Goal: Task Accomplishment & Management: Manage account settings

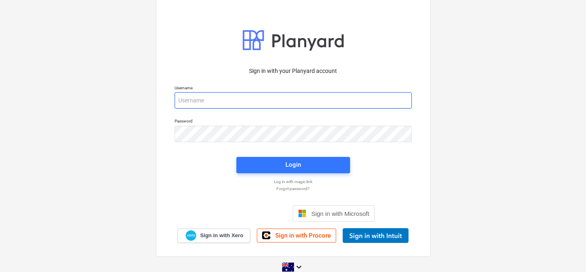
click at [241, 105] on input "email" at bounding box center [293, 100] width 237 height 16
type input "[PERSON_NAME][EMAIL_ADDRESS][DOMAIN_NAME]"
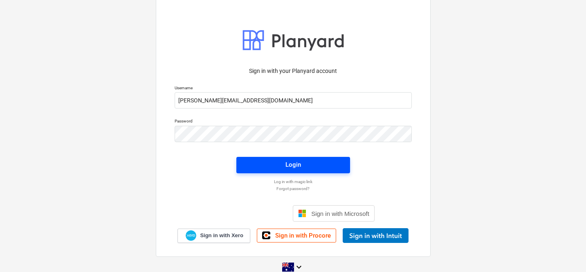
click at [275, 166] on span "Login" at bounding box center [293, 164] width 94 height 11
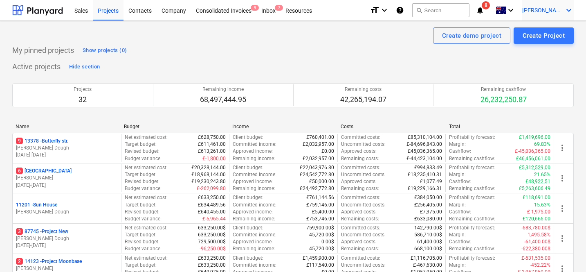
click at [558, 11] on span "[PERSON_NAME]" at bounding box center [542, 10] width 41 height 7
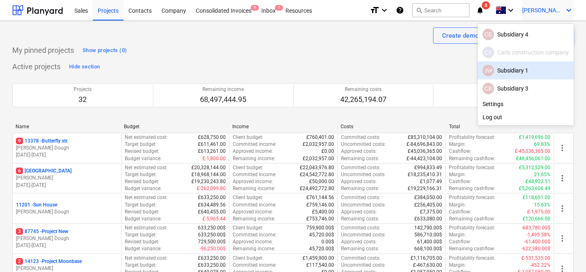
click at [520, 73] on div "JW Subsidiary 1" at bounding box center [526, 70] width 86 height 11
